Goal: Book appointment/travel/reservation

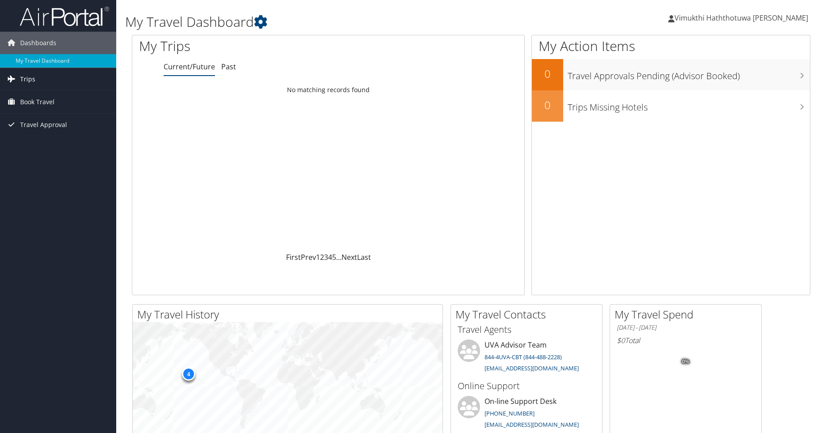
click at [27, 81] on span "Trips" at bounding box center [27, 79] width 15 height 22
click at [29, 97] on link "Current/Future Trips" at bounding box center [58, 96] width 116 height 13
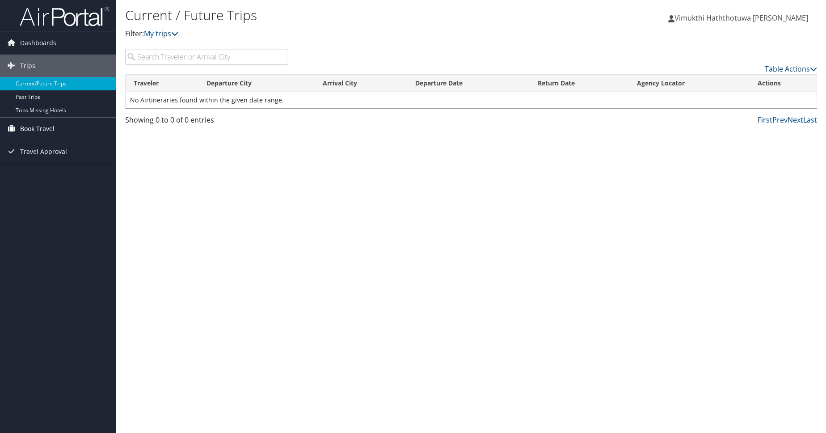
click at [42, 132] on span "Book Travel" at bounding box center [37, 129] width 34 height 22
click at [39, 172] on link "Book/Manage Online Trips" at bounding box center [58, 173] width 116 height 13
